Goal: Navigation & Orientation: Find specific page/section

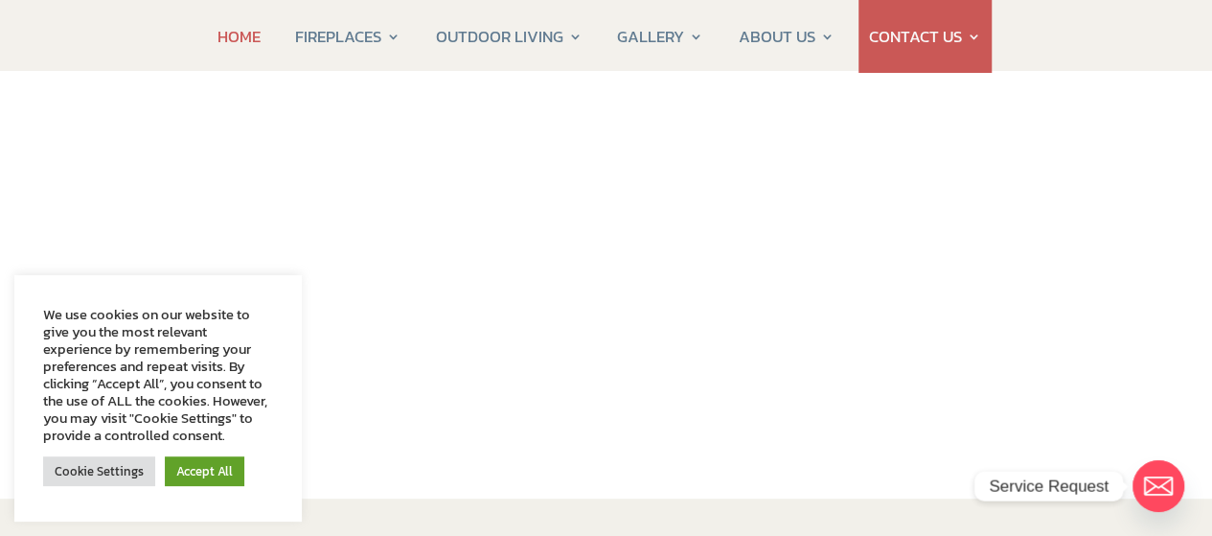
scroll to position [287, 0]
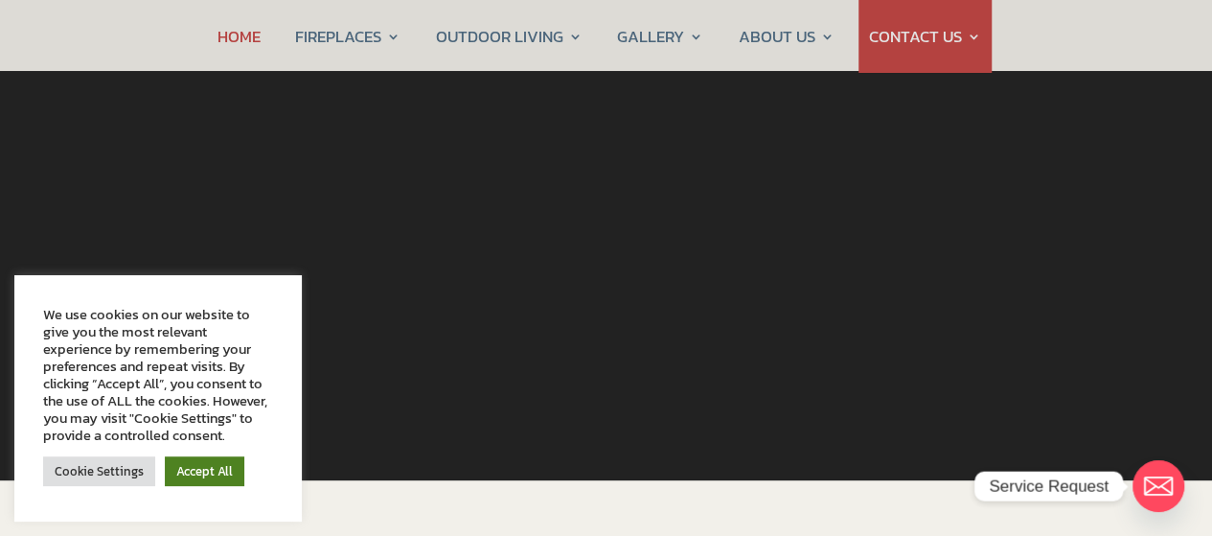
click at [214, 468] on link "Accept All" at bounding box center [205, 471] width 80 height 30
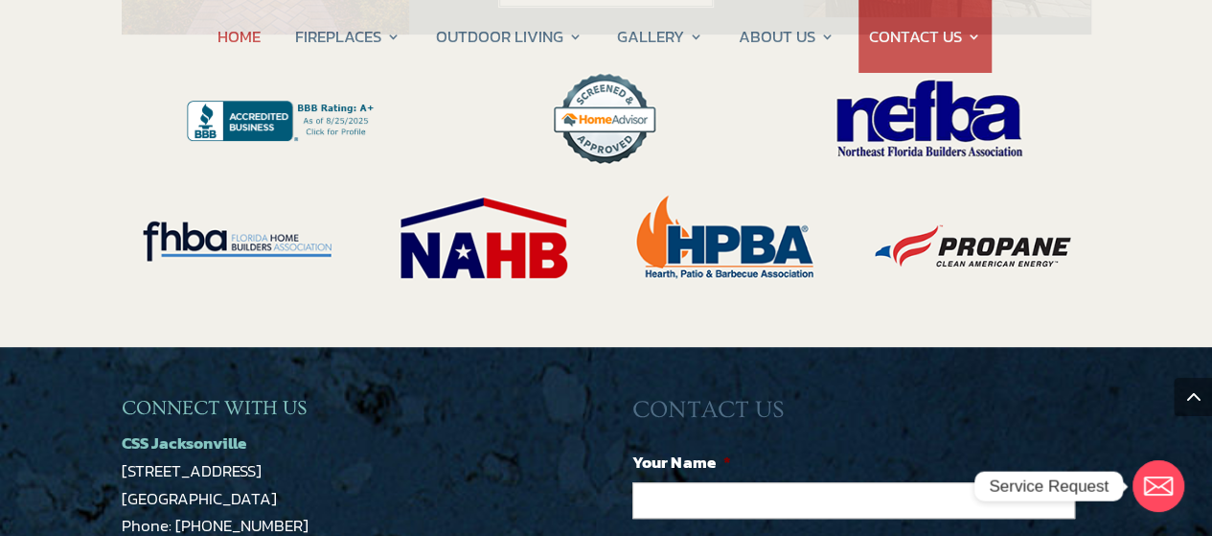
scroll to position [4119, 0]
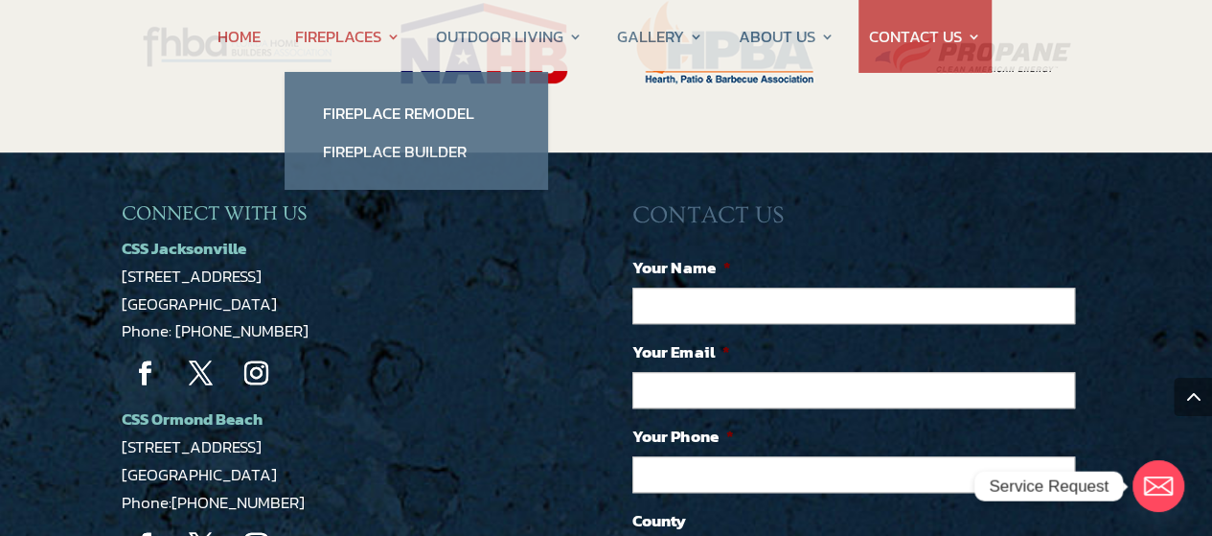
click at [366, 41] on link "FIREPLACES" at bounding box center [347, 36] width 105 height 73
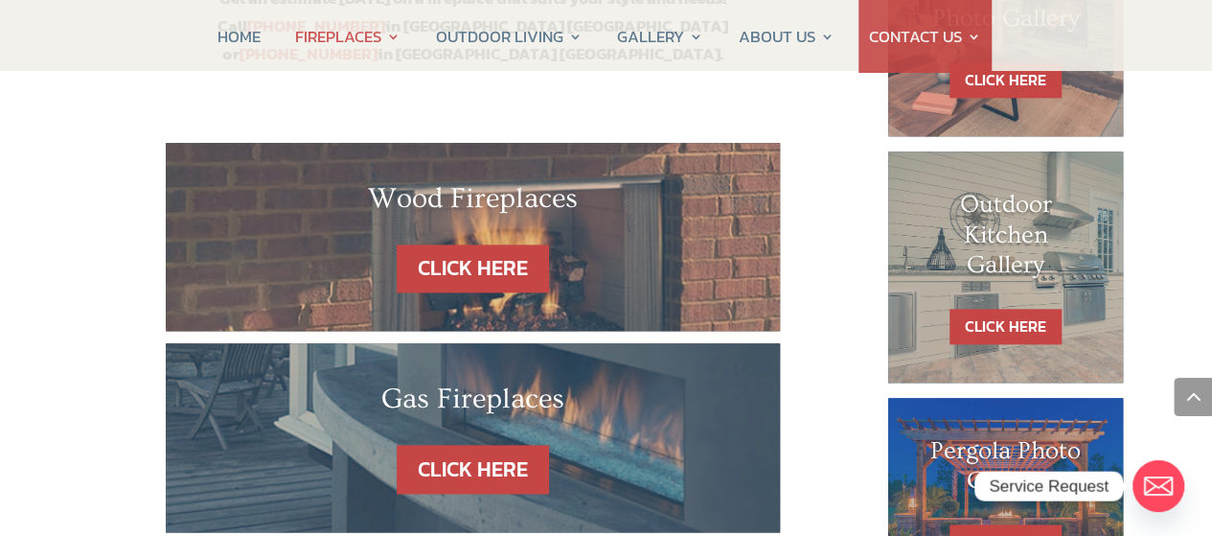
scroll to position [1054, 0]
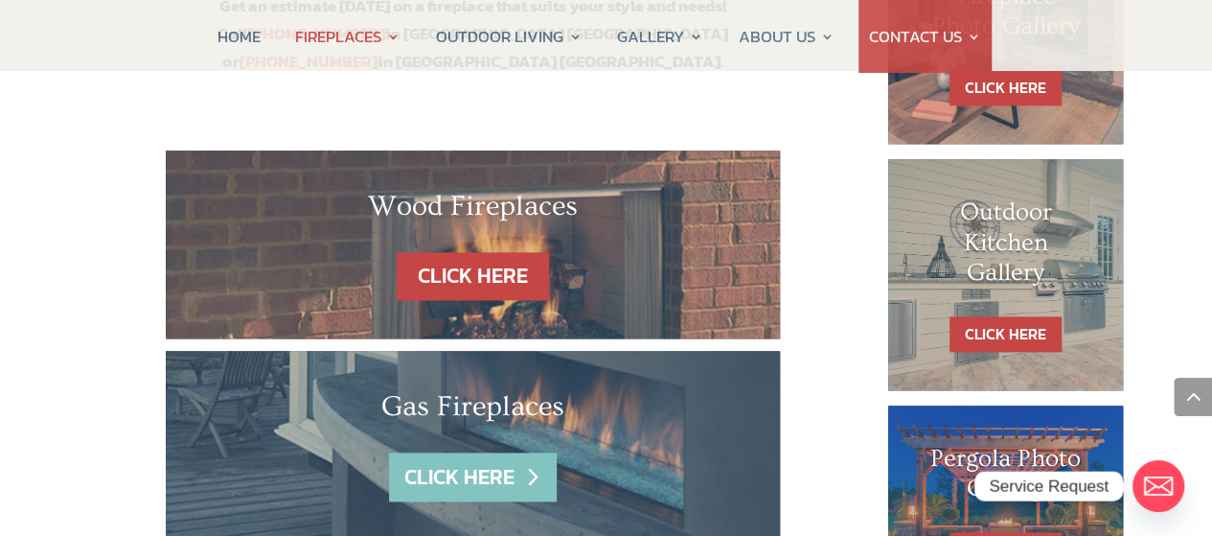
click at [444, 452] on link "CLICK HERE" at bounding box center [472, 476] width 167 height 49
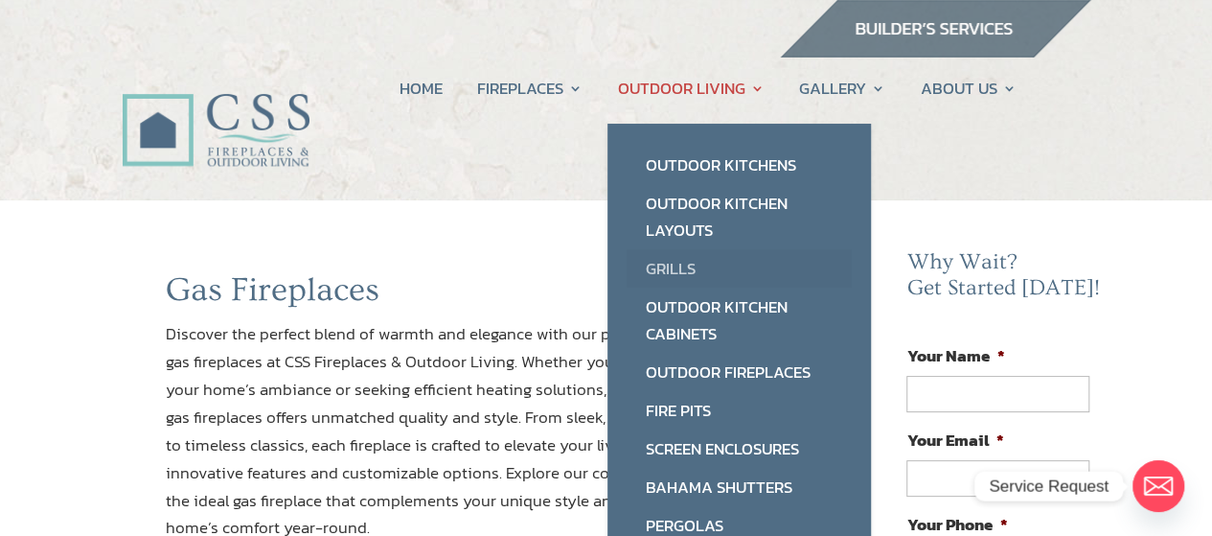
click at [680, 262] on link "Grills" at bounding box center [739, 268] width 225 height 38
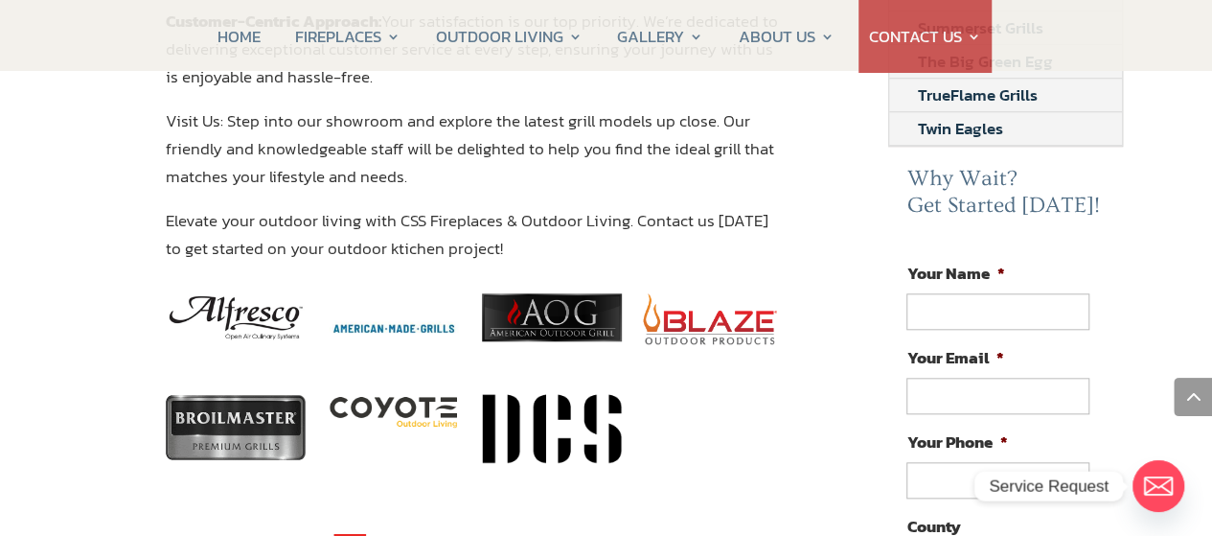
scroll to position [958, 0]
